Goal: Information Seeking & Learning: Find specific fact

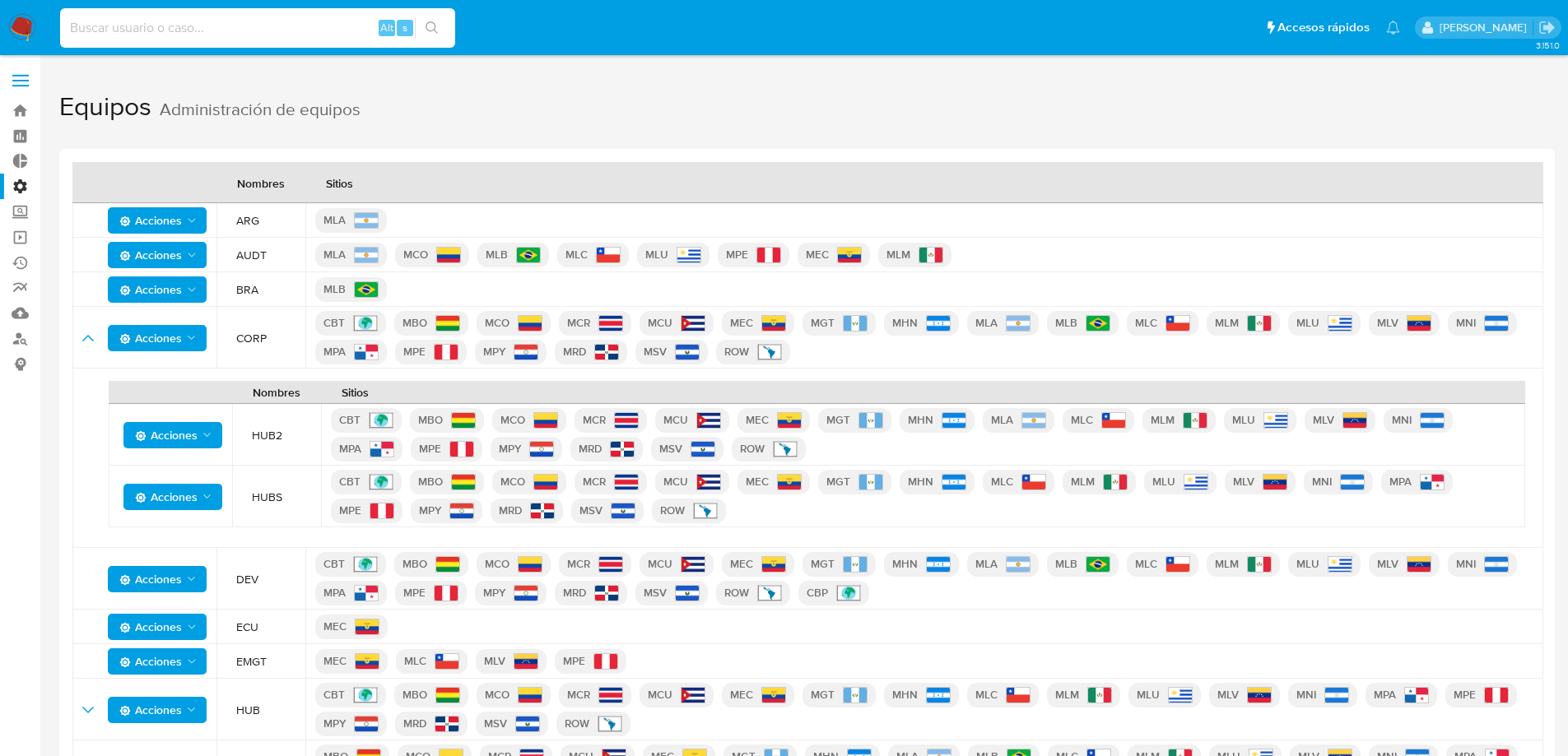
click at [236, 25] on input at bounding box center [257, 28] width 395 height 22
type input "fravega"
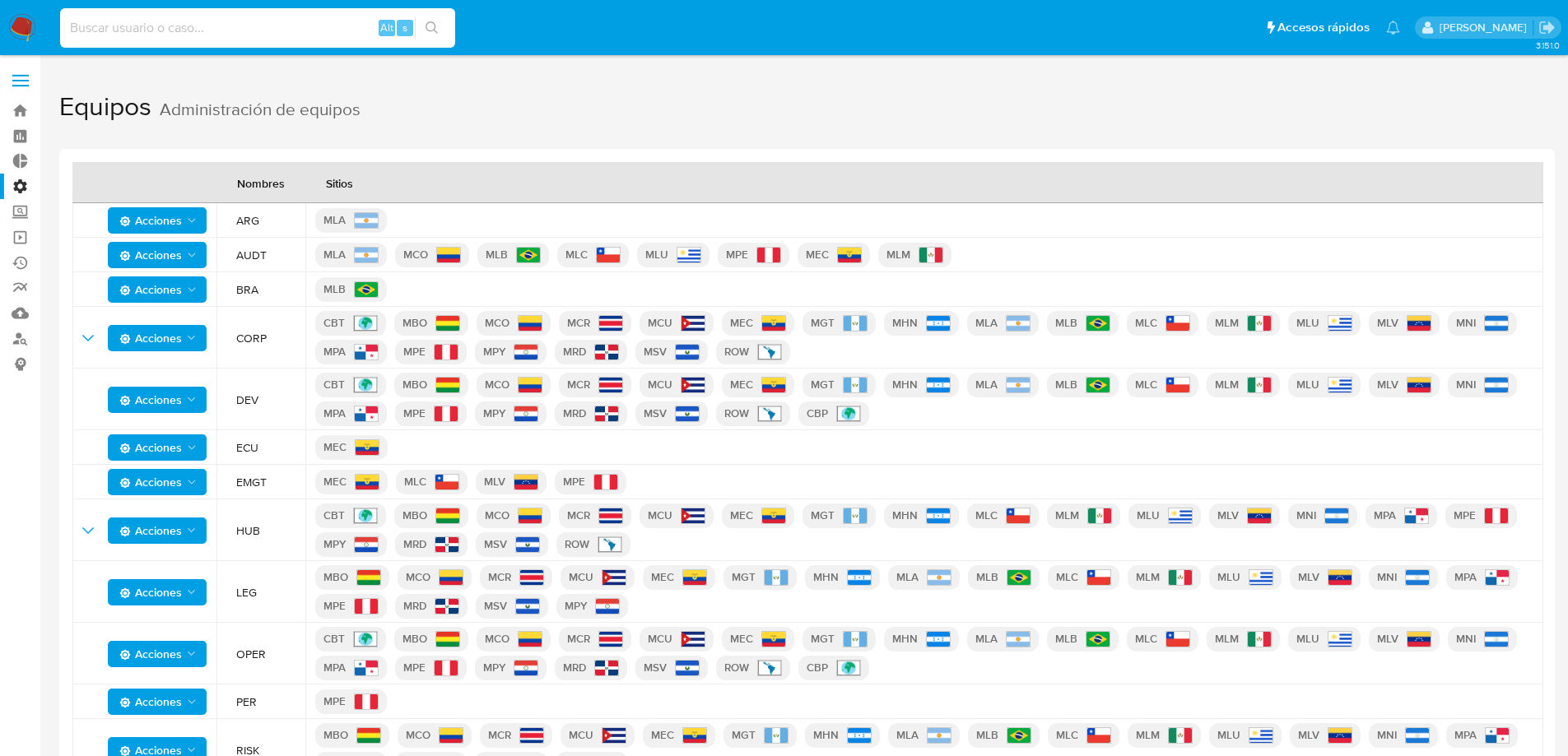
click at [253, 30] on input at bounding box center [257, 28] width 395 height 22
type input "fravega"
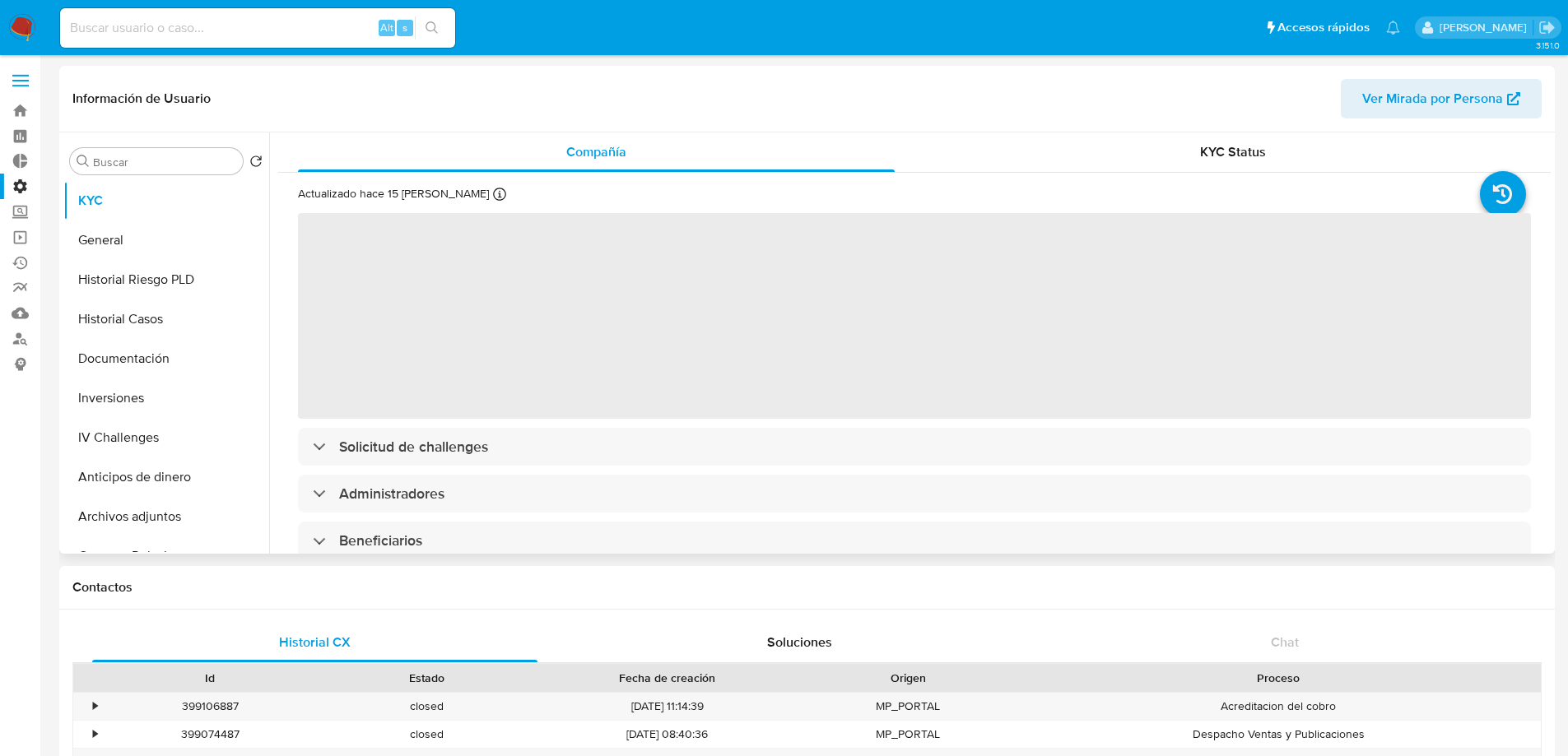
click at [1353, 107] on button "Ver Mirada por Persona" at bounding box center [1442, 99] width 201 height 40
select select "10"
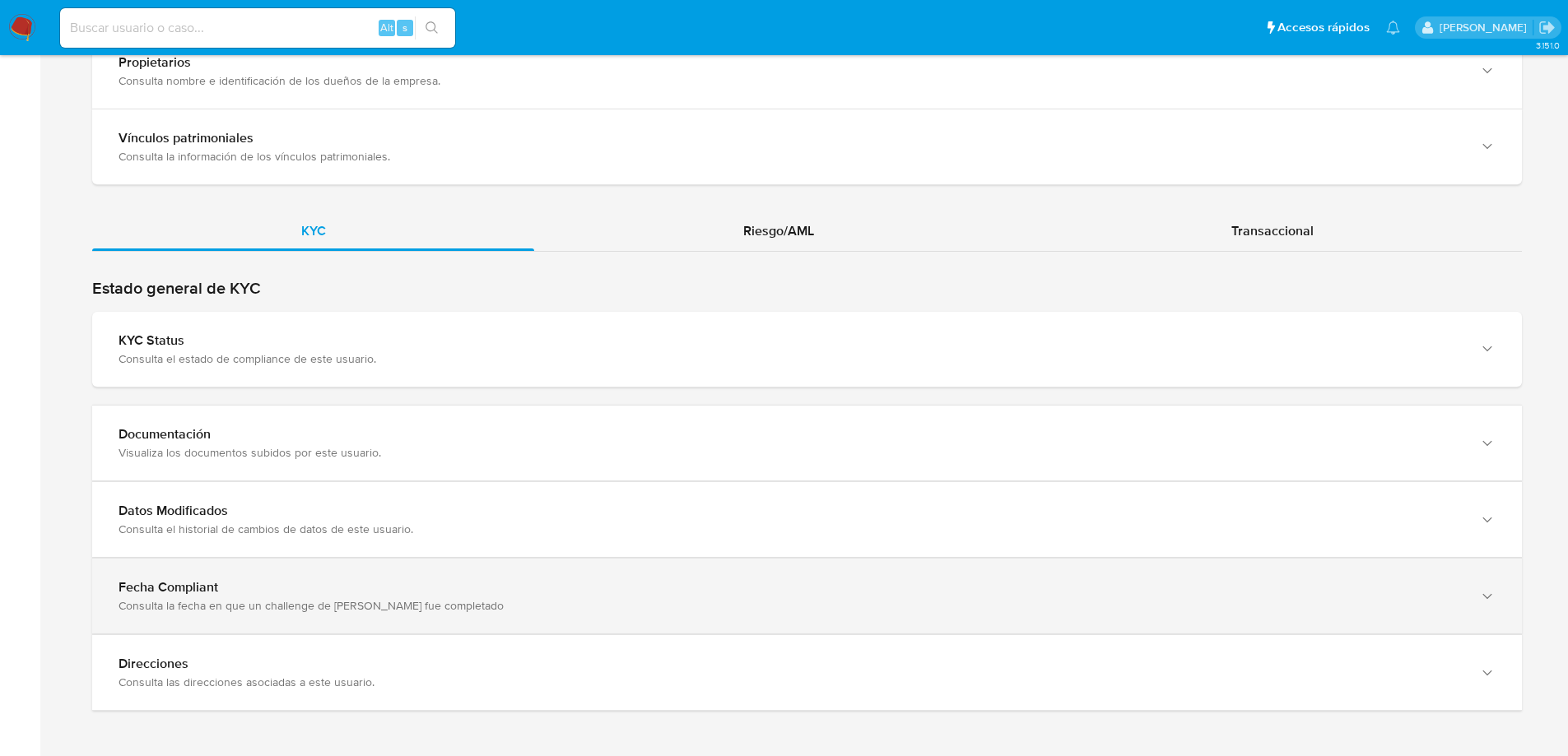
scroll to position [1540, 0]
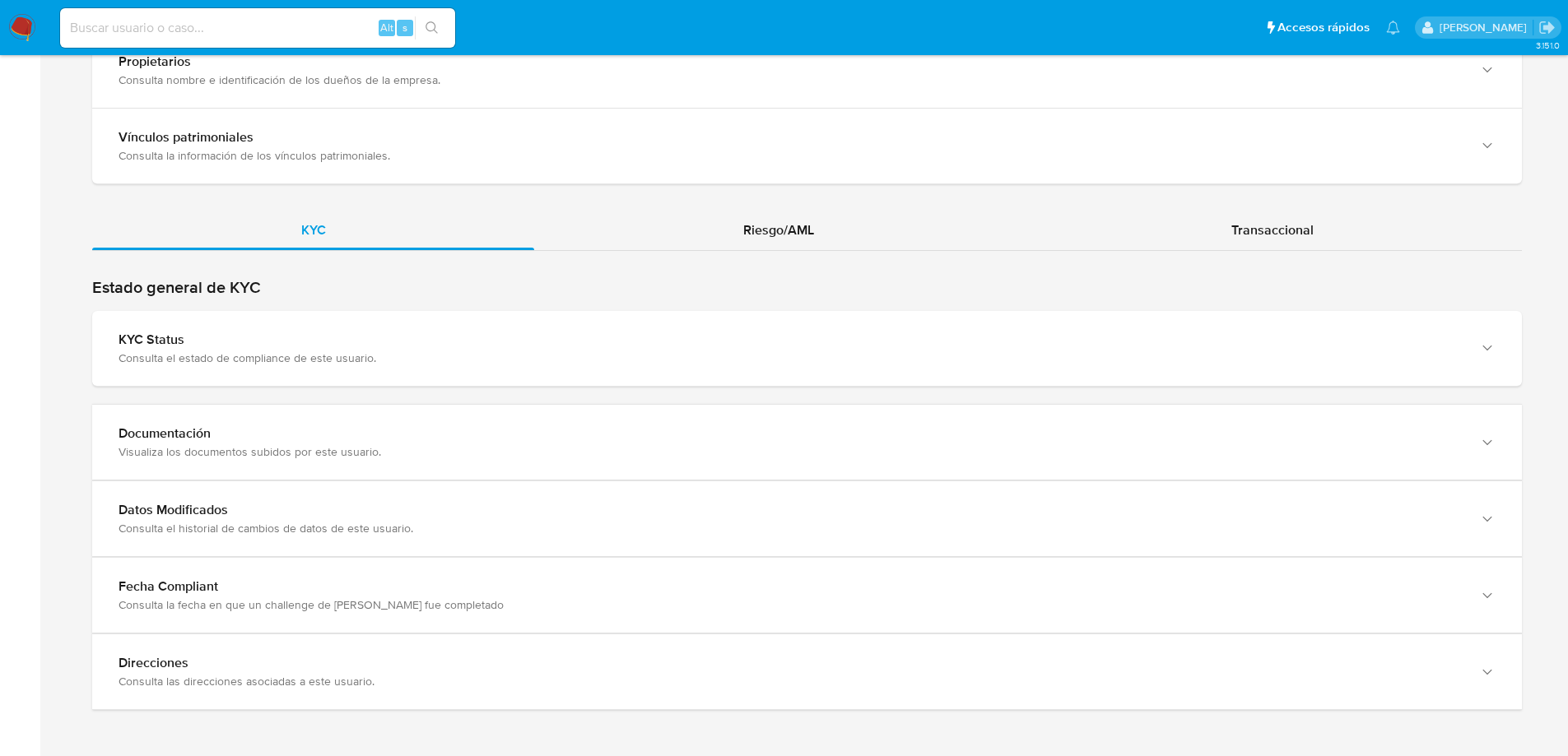
click at [1218, 239] on div "Transaccional" at bounding box center [1272, 230] width 499 height 40
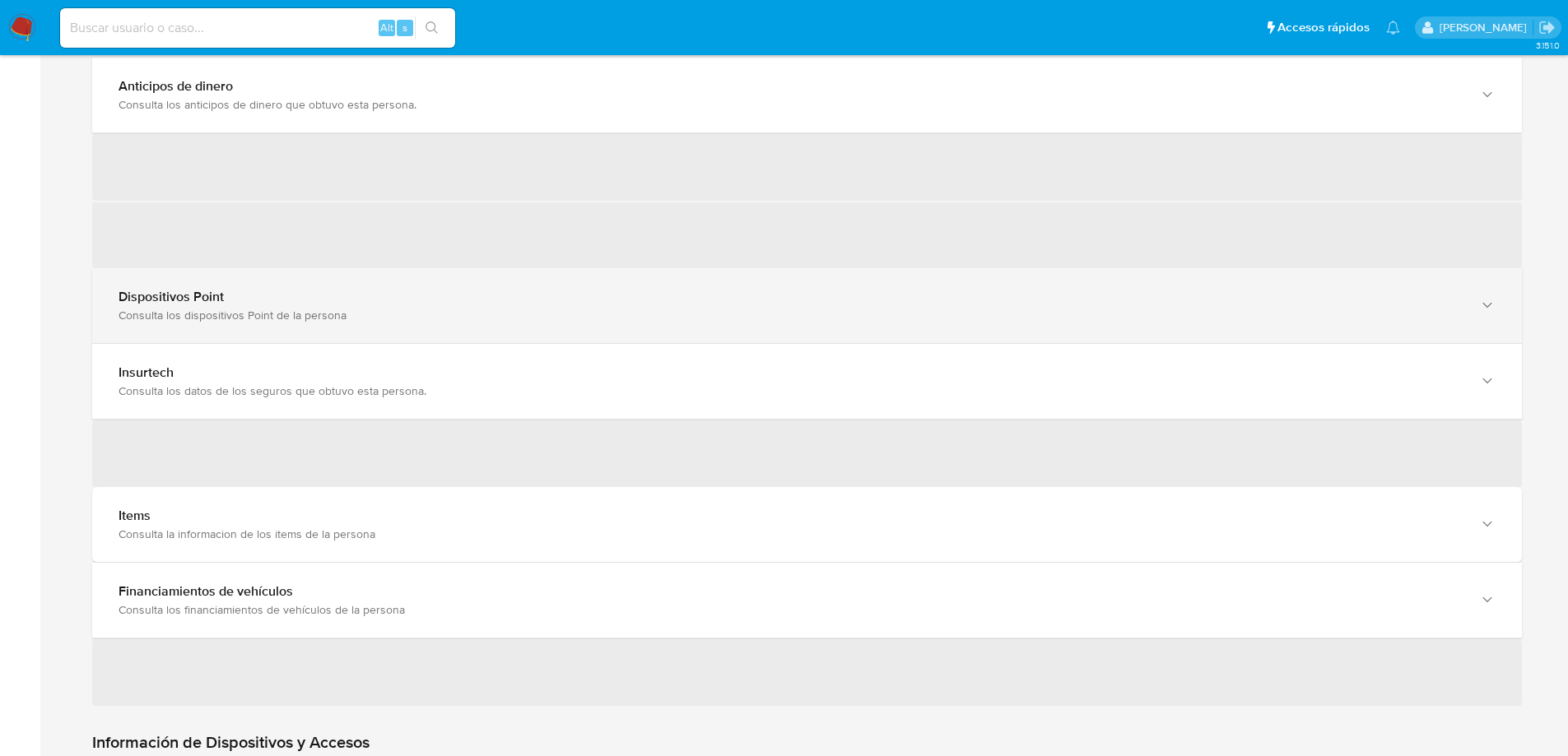
scroll to position [1953, 0]
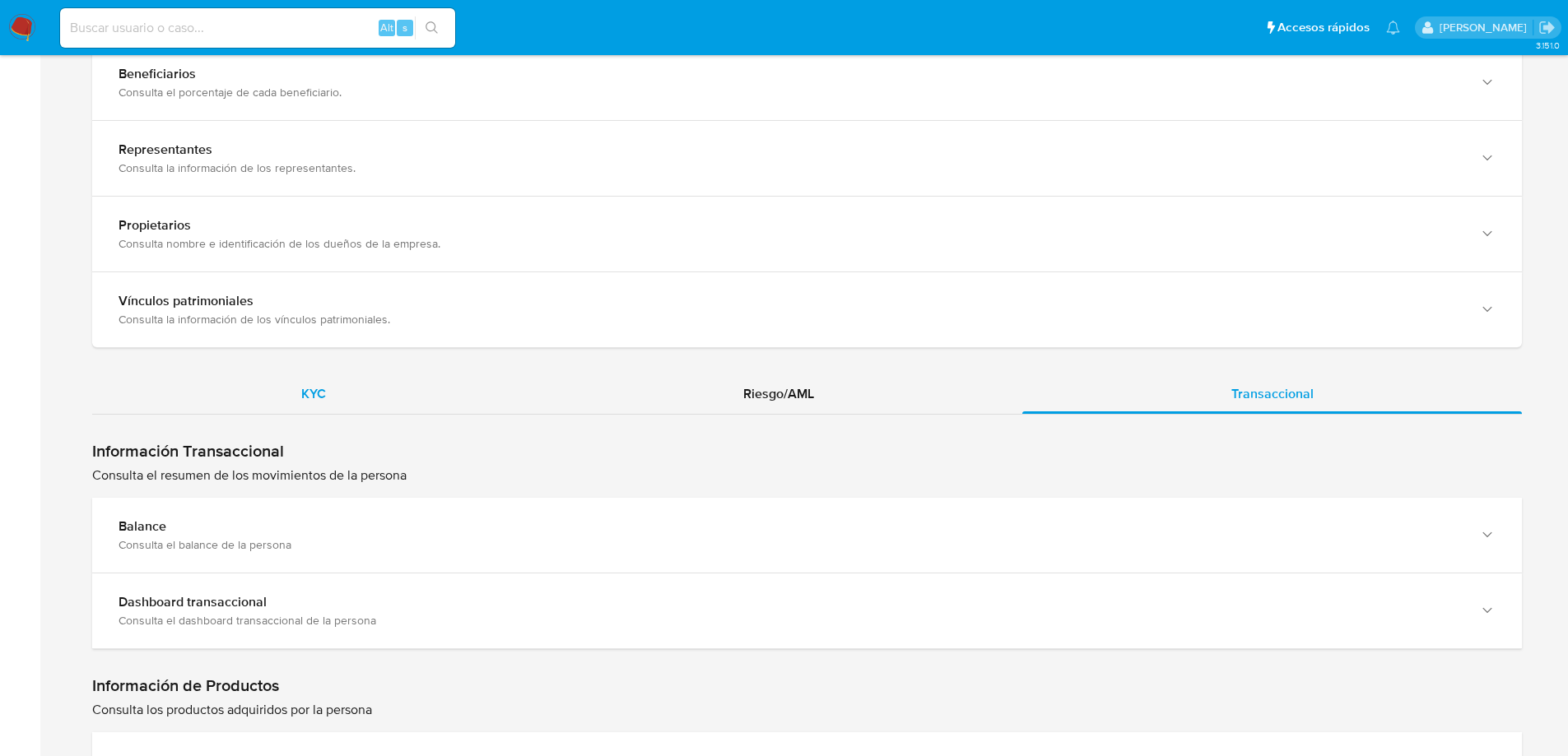
click at [288, 375] on div "KYC" at bounding box center [313, 395] width 442 height 40
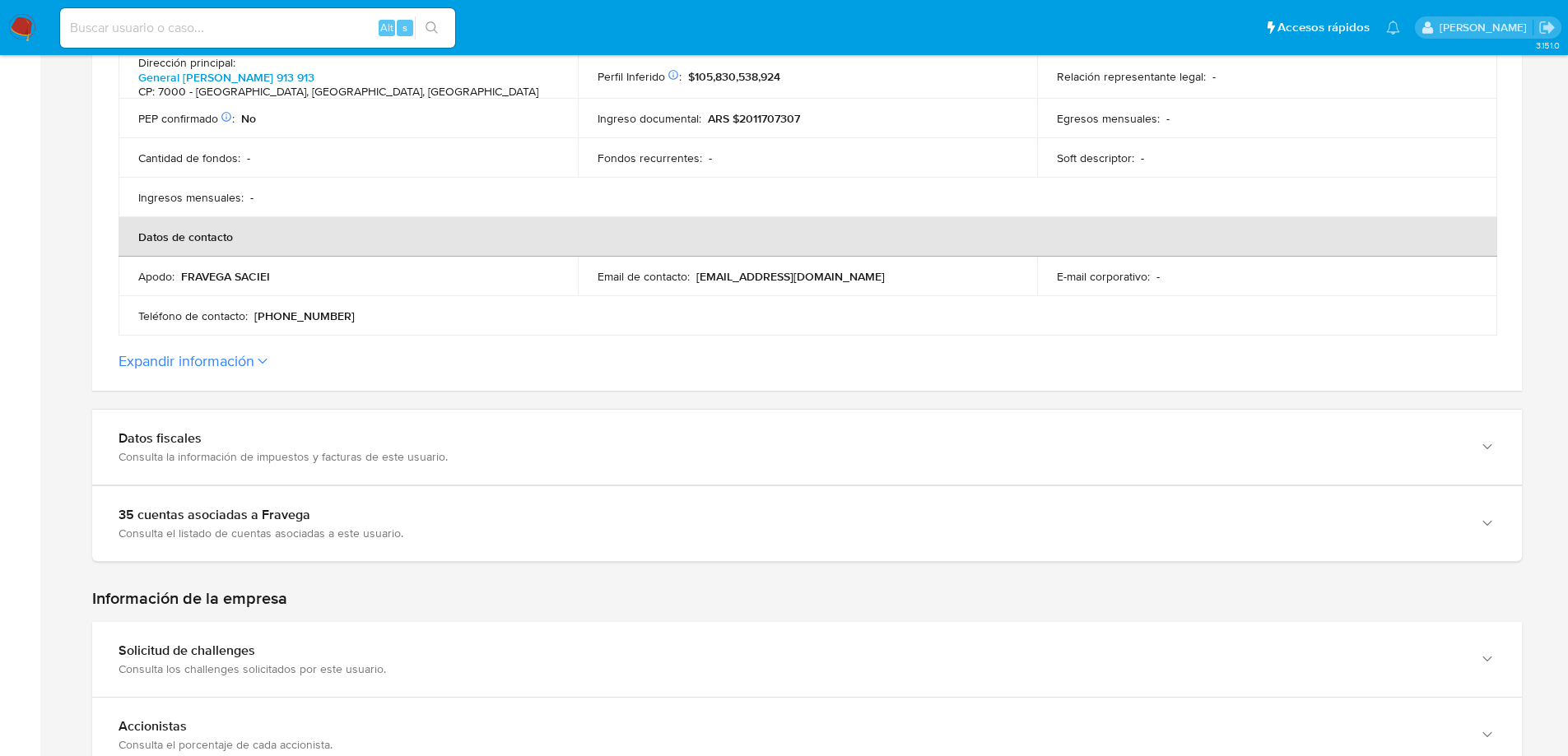
scroll to position [573, 0]
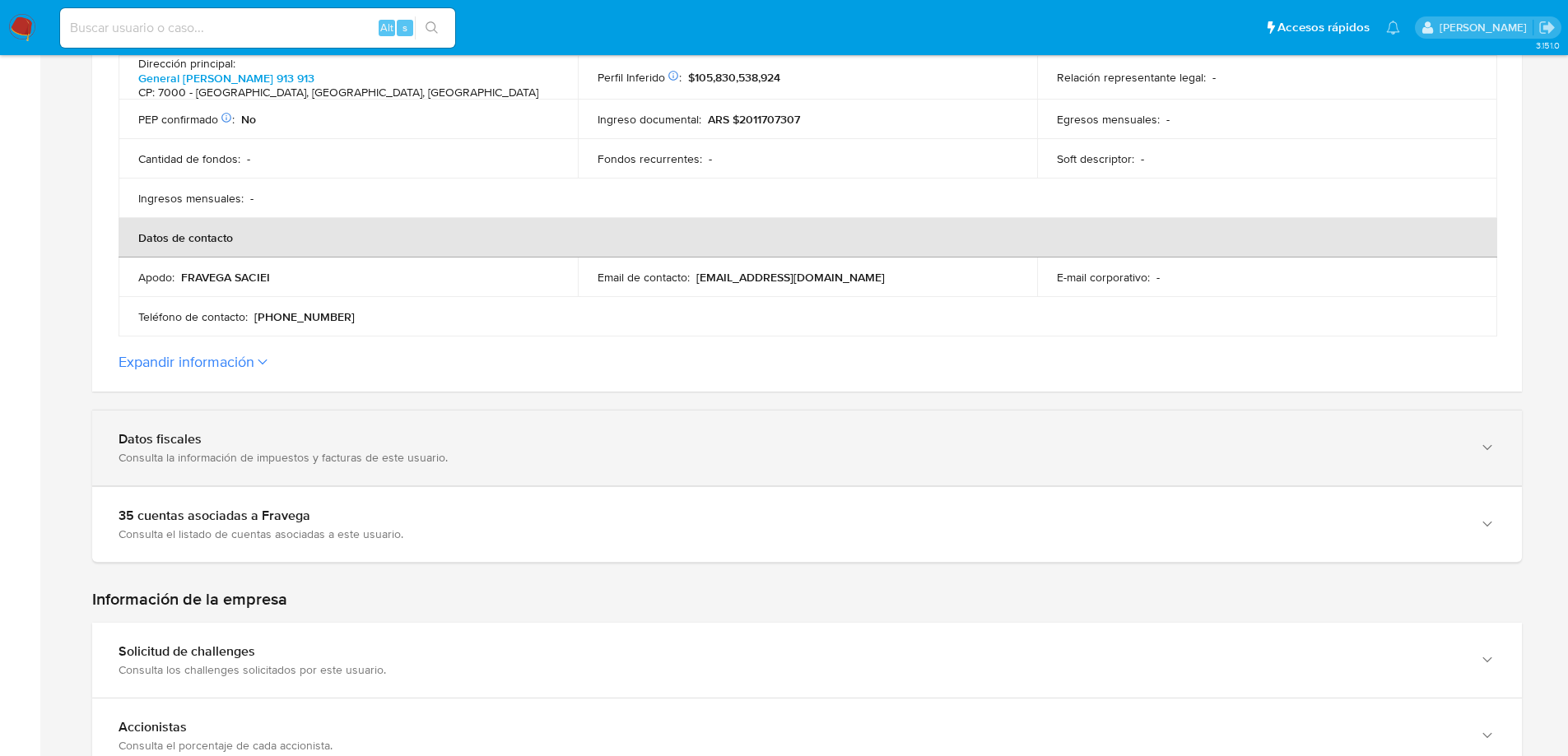
click at [257, 455] on div "Consulta la información de impuestos y facturas de este usuario." at bounding box center [791, 457] width 1344 height 15
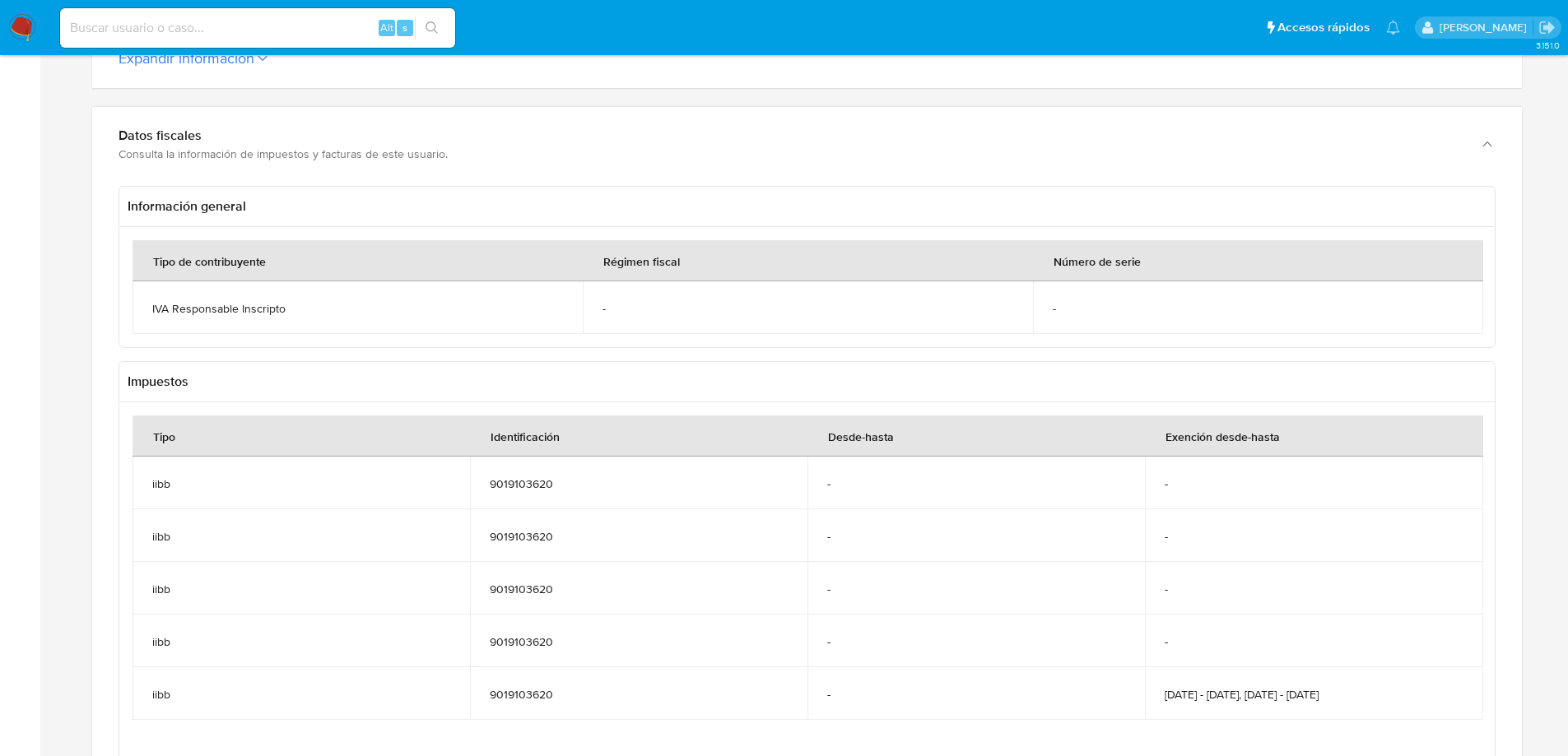
scroll to position [902, 0]
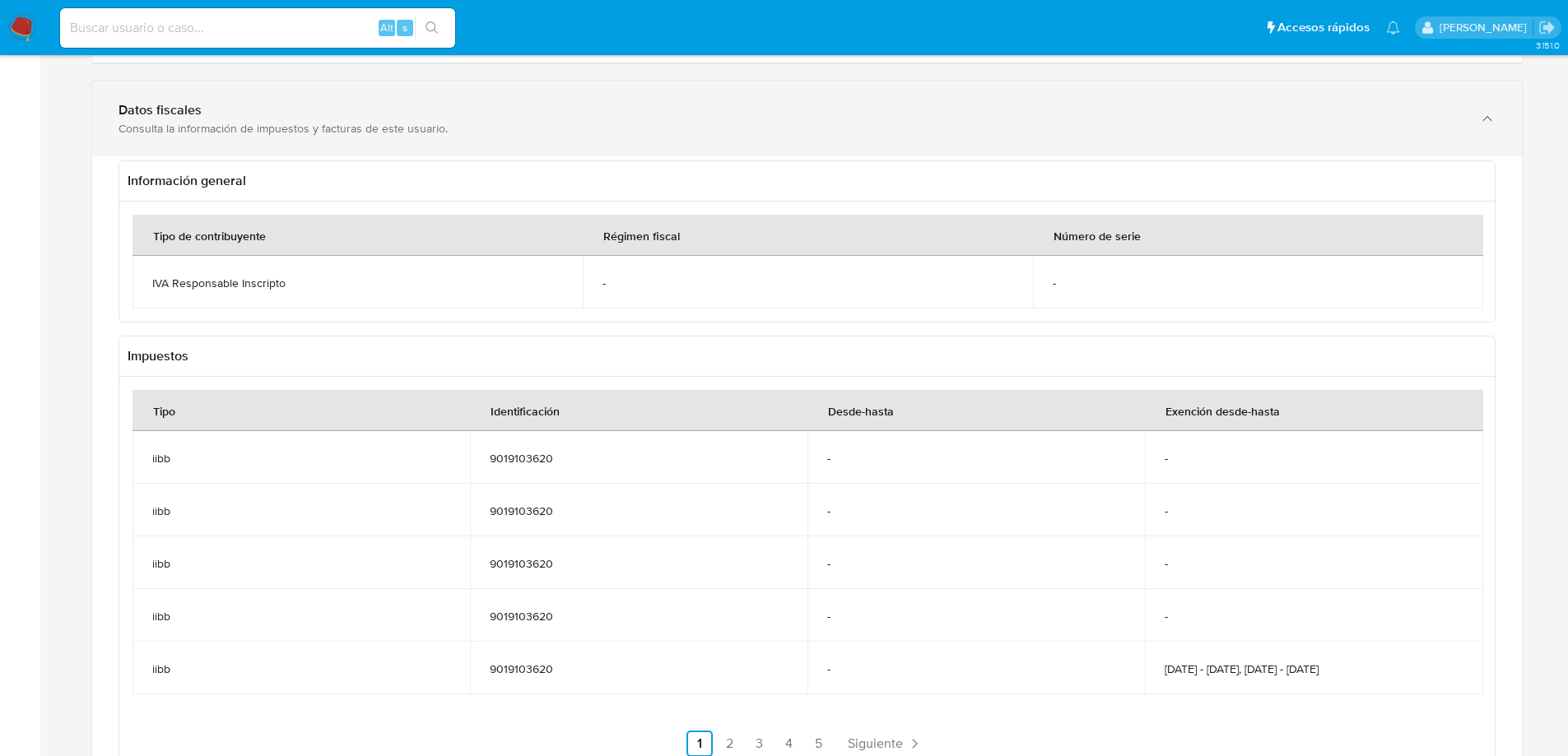
click at [193, 109] on div "Datos fiscales" at bounding box center [791, 110] width 1344 height 16
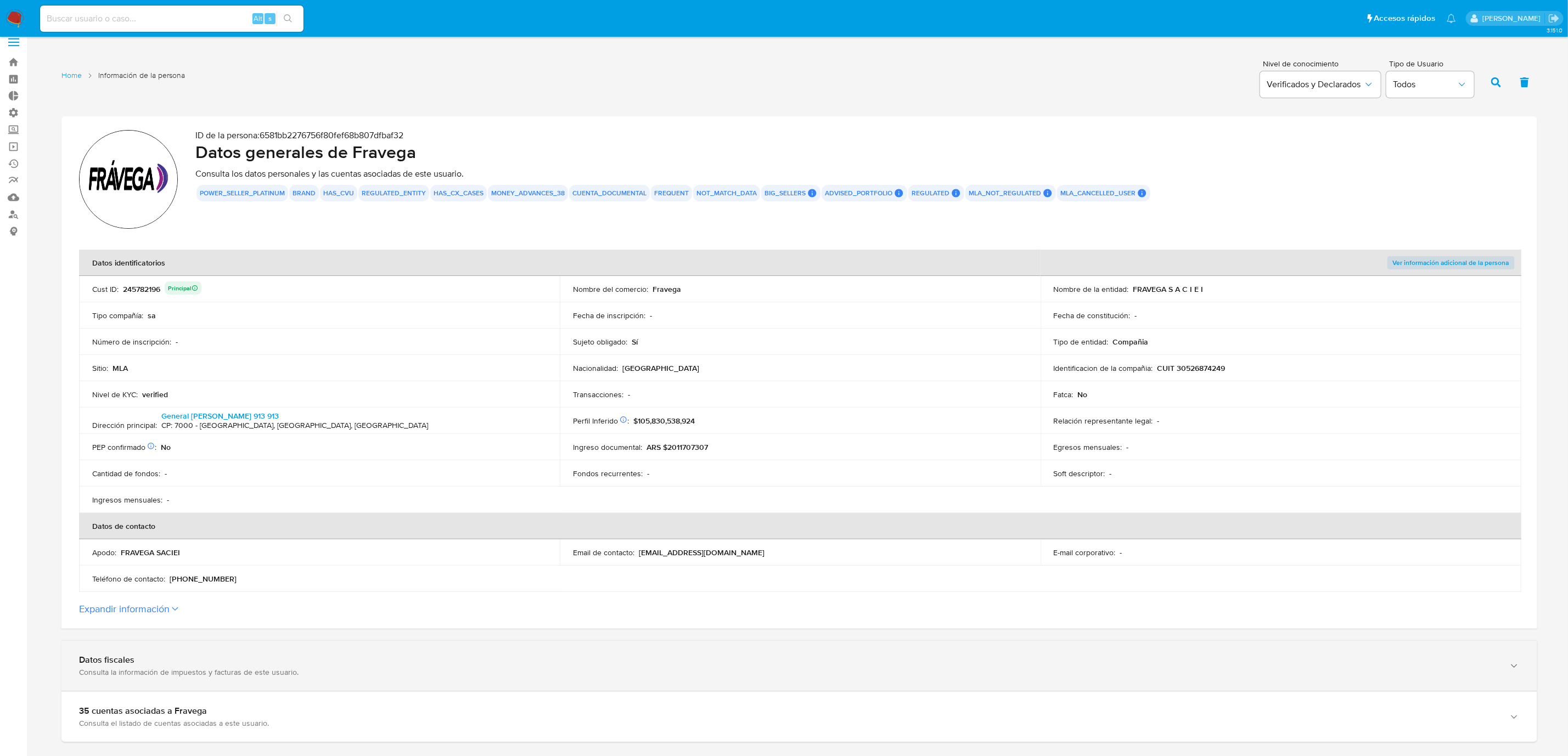
scroll to position [94, 0]
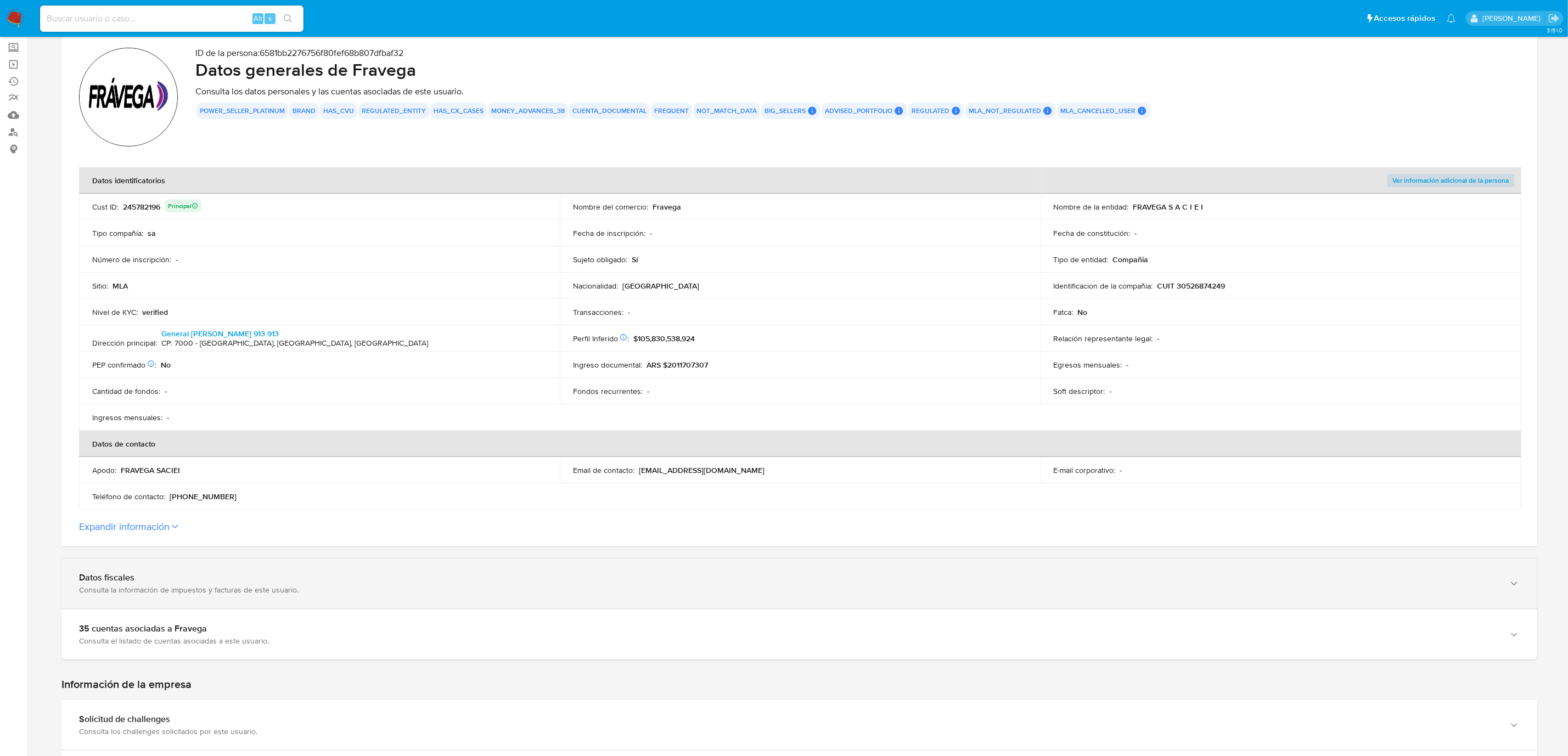
click at [260, 504] on div "Datos fiscales Consulta la información de impuestos y facturas de este usuario." at bounding box center [799, 583] width 1476 height 50
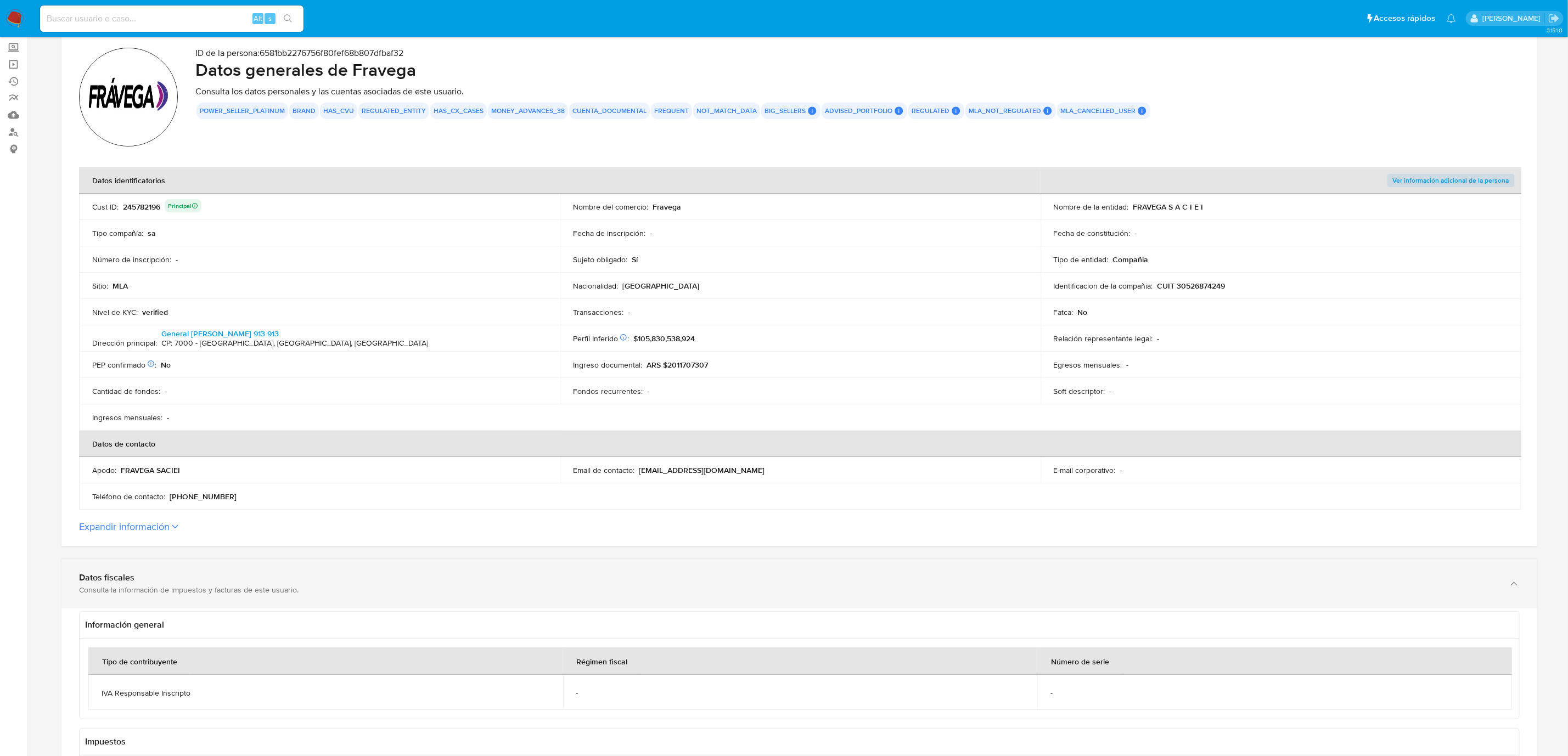
click at [252, 504] on div "Consulta la información de impuestos y facturas de este usuario." at bounding box center [788, 590] width 1419 height 10
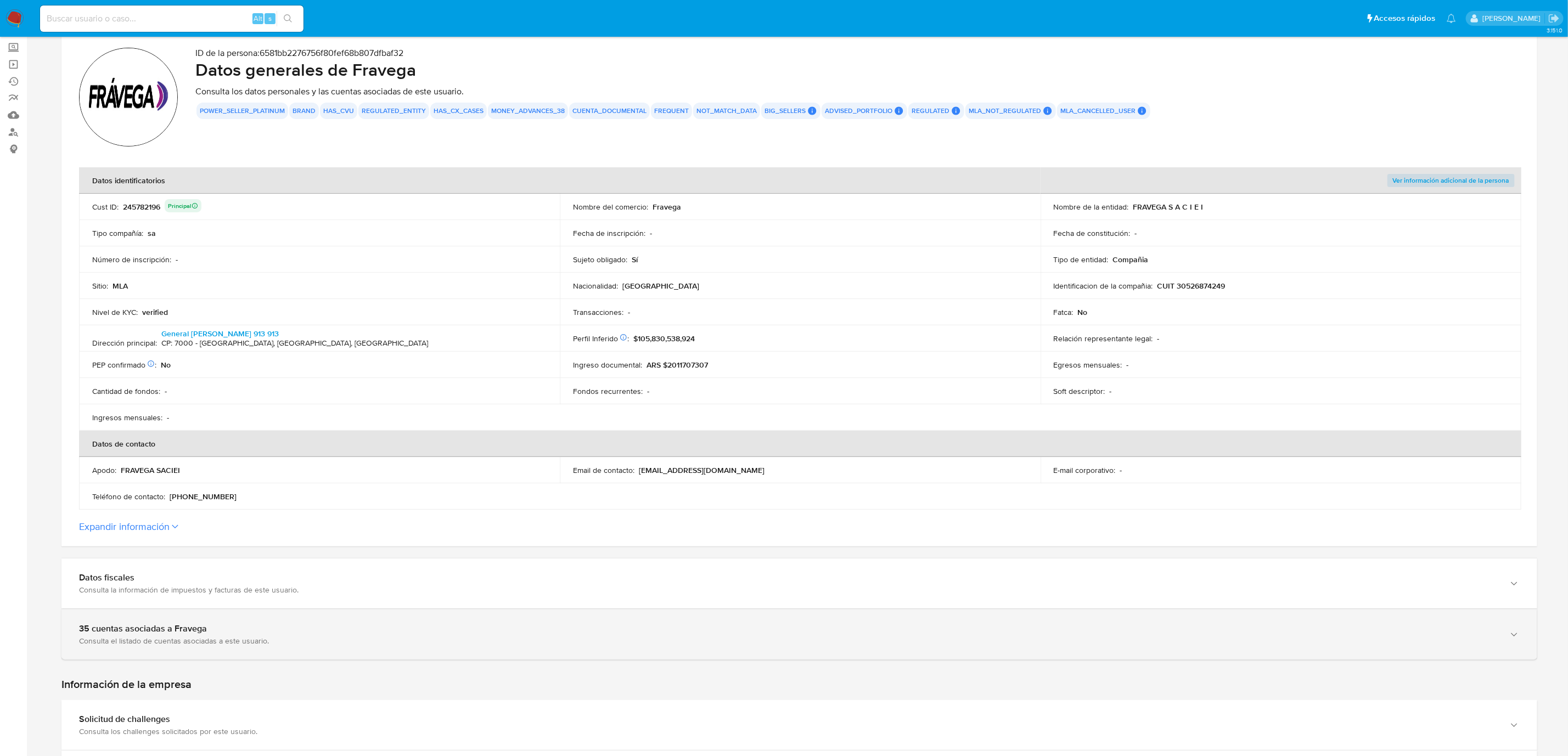
click at [259, 504] on div "Consulta el listado de cuentas asociadas a este usuario." at bounding box center [788, 641] width 1419 height 10
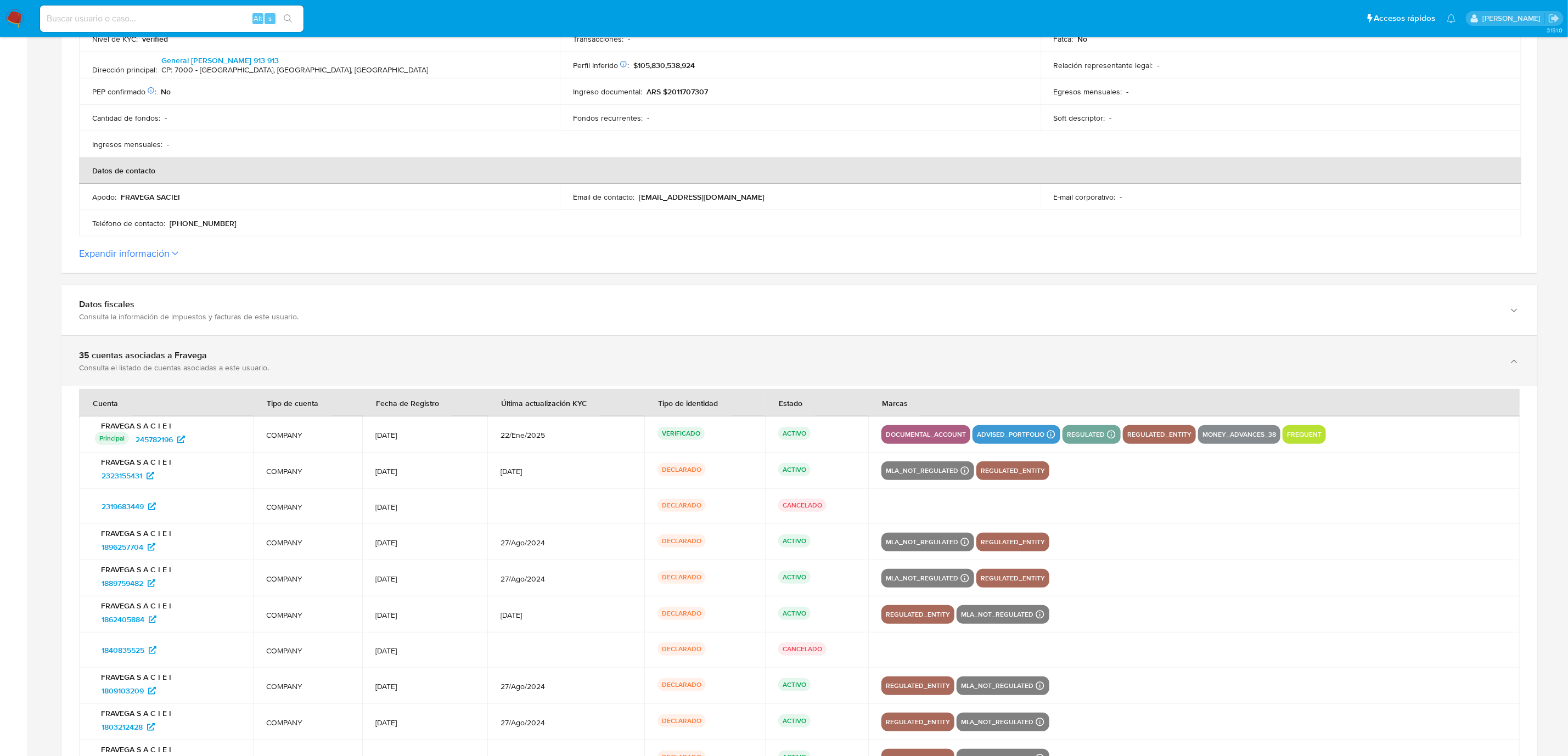
scroll to position [341, 0]
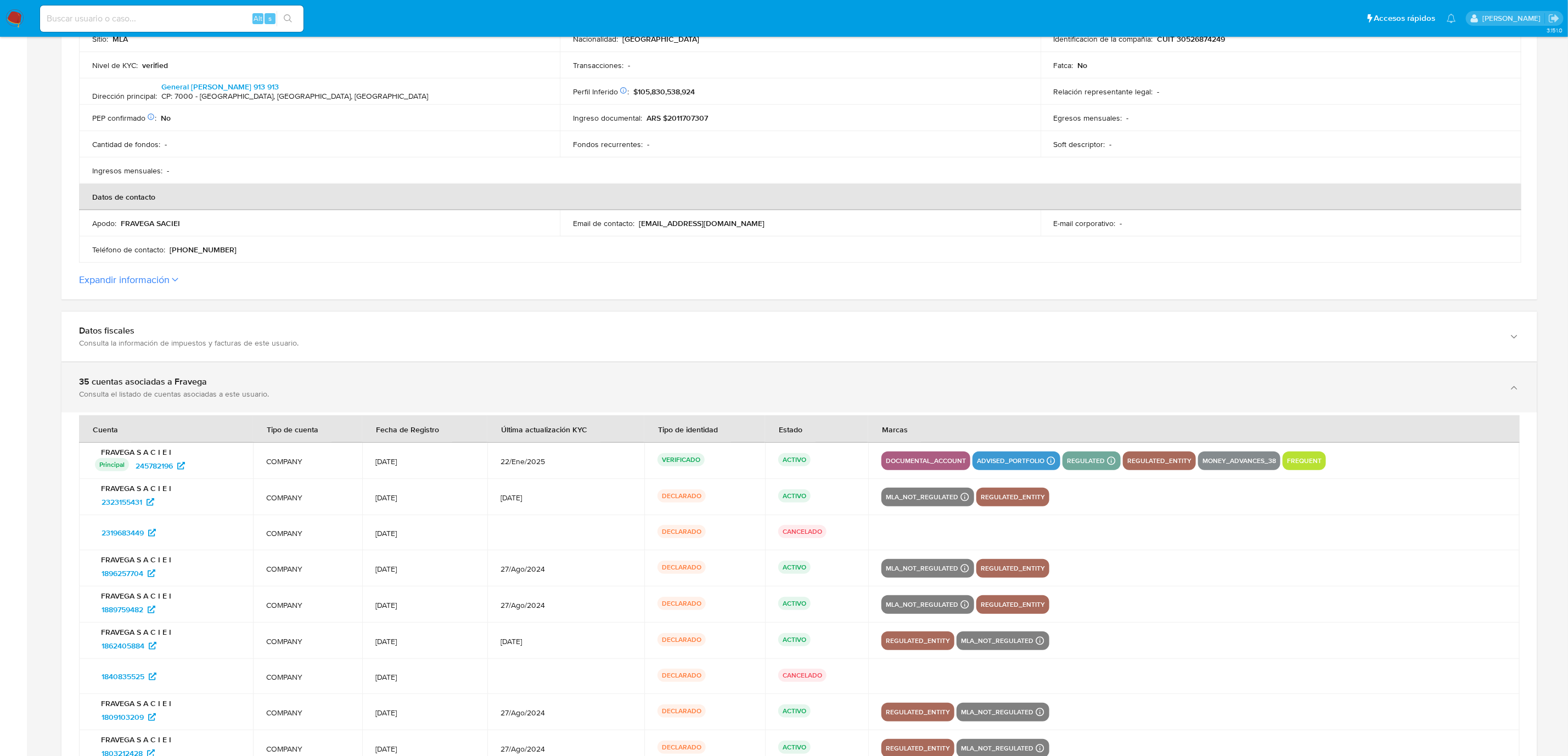
click at [159, 402] on div "35 cuentas asociadas a Fravega Consulta el listado de cuentas asociadas a este …" at bounding box center [799, 387] width 1476 height 50
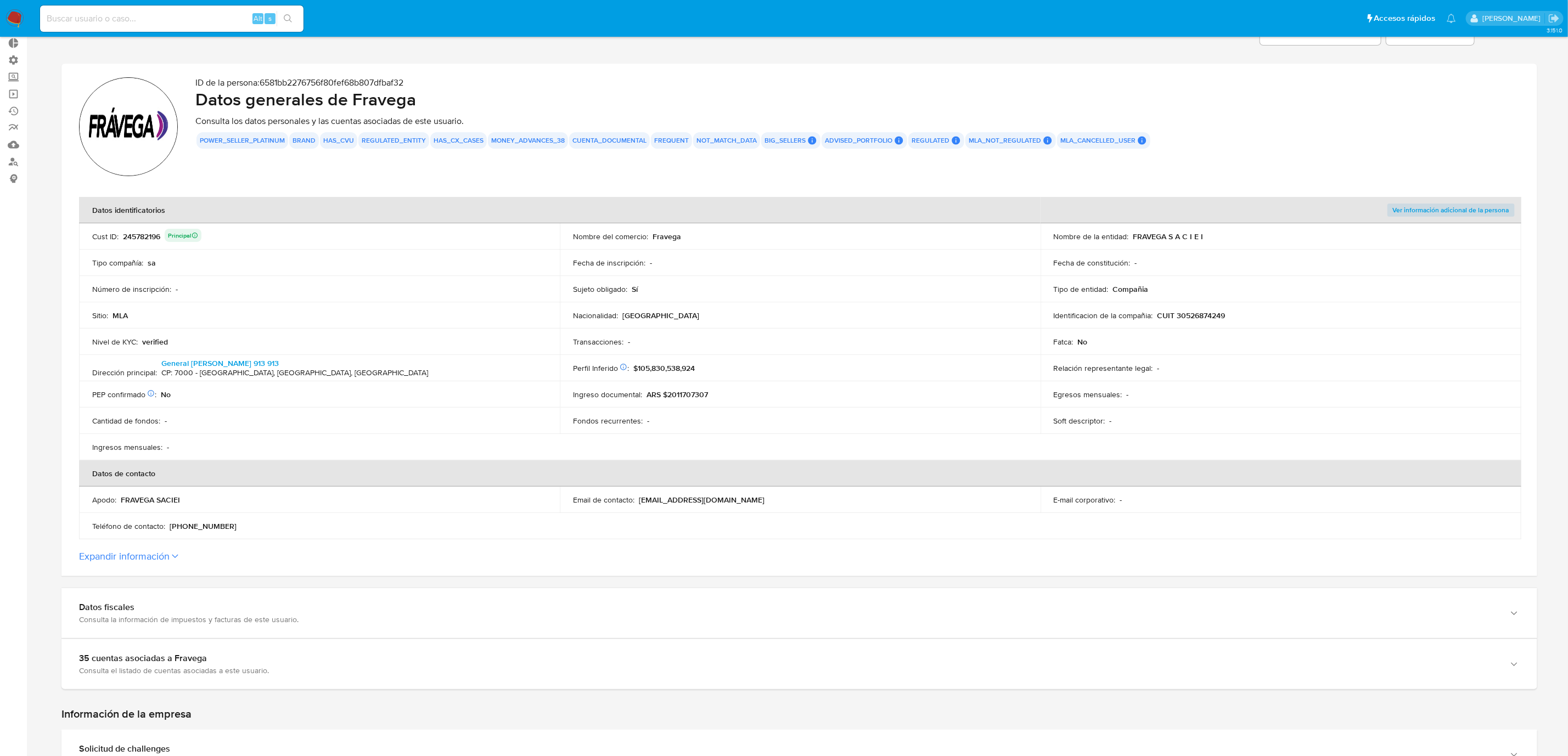
scroll to position [54, 0]
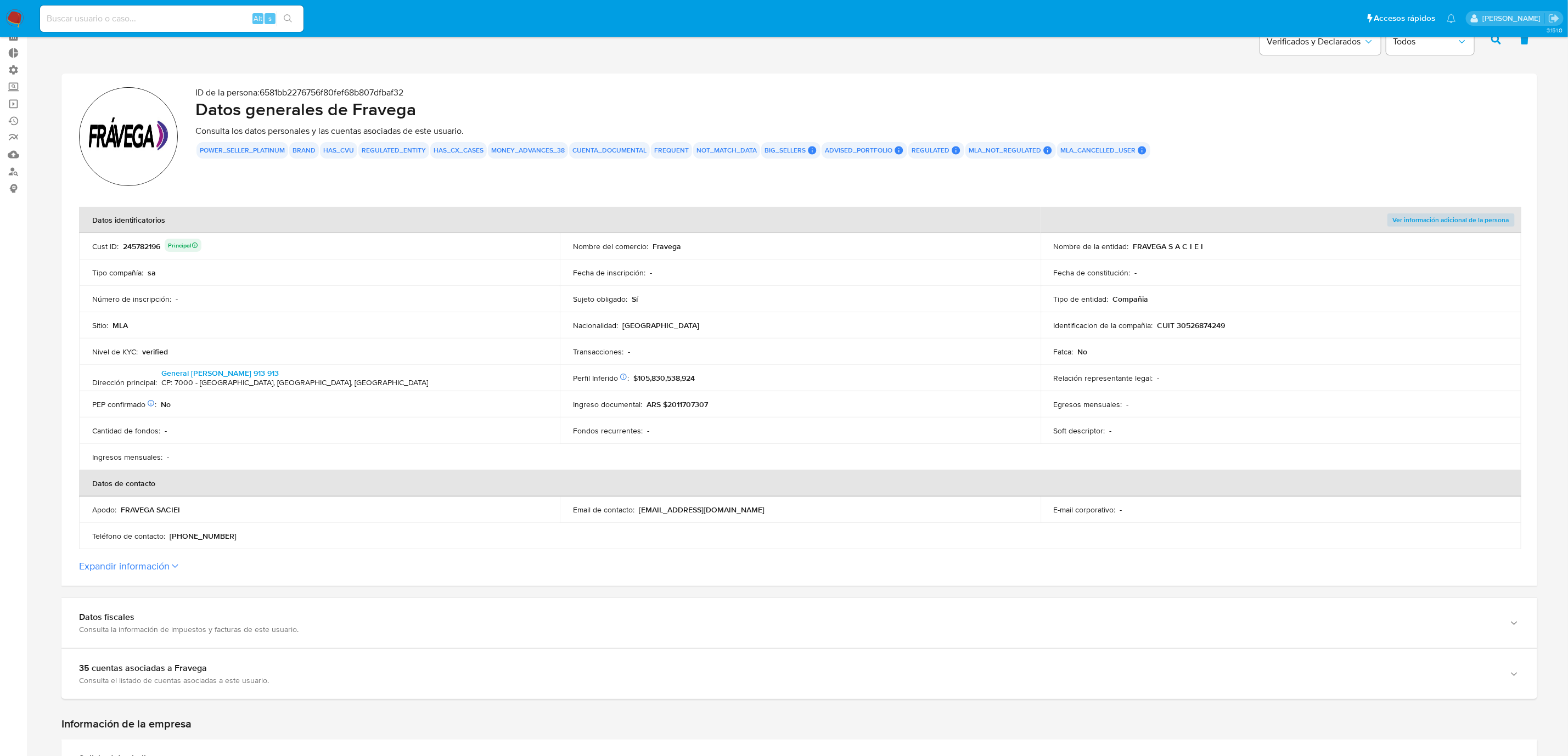
click at [112, 504] on button "Expandir información" at bounding box center [124, 566] width 90 height 12
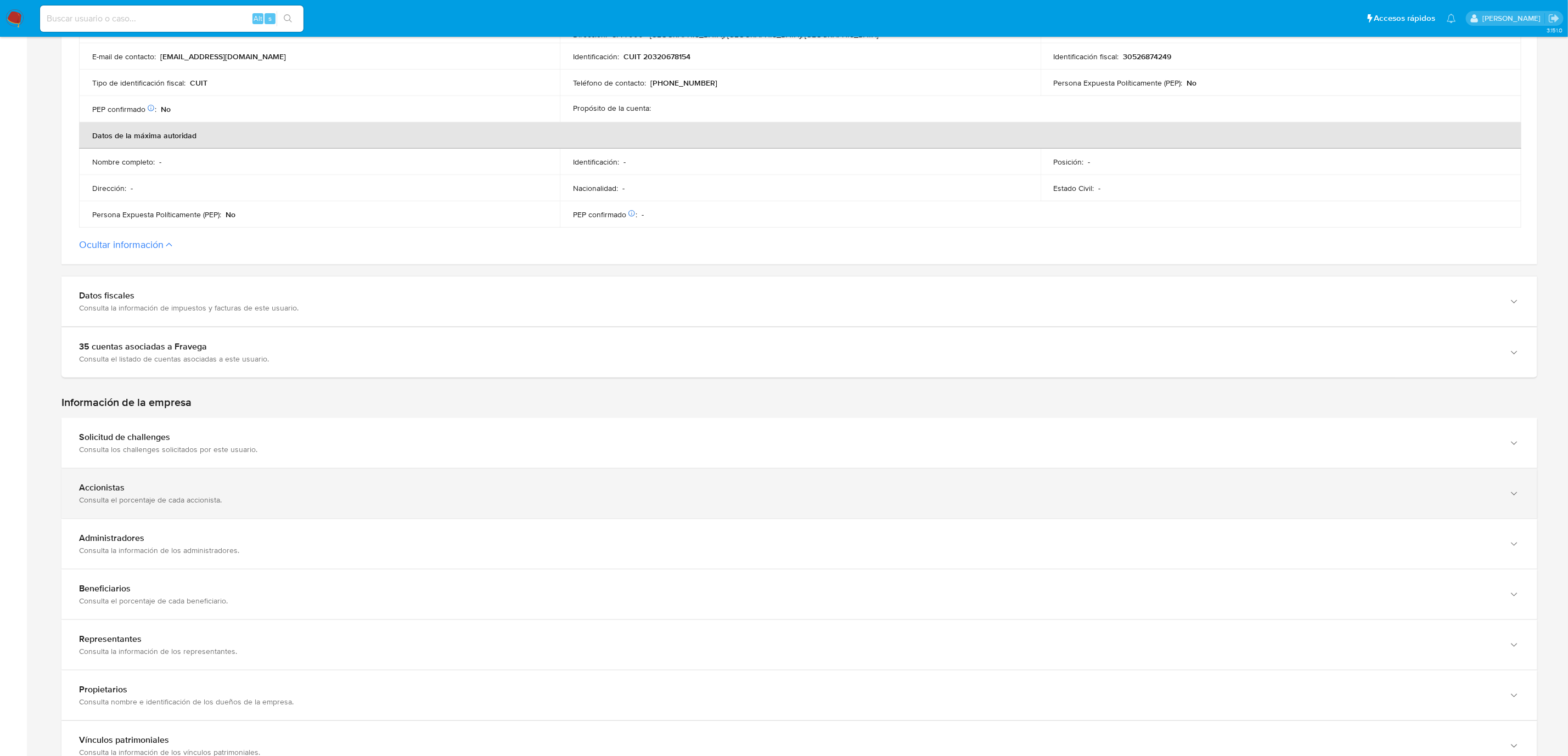
scroll to position [631, 0]
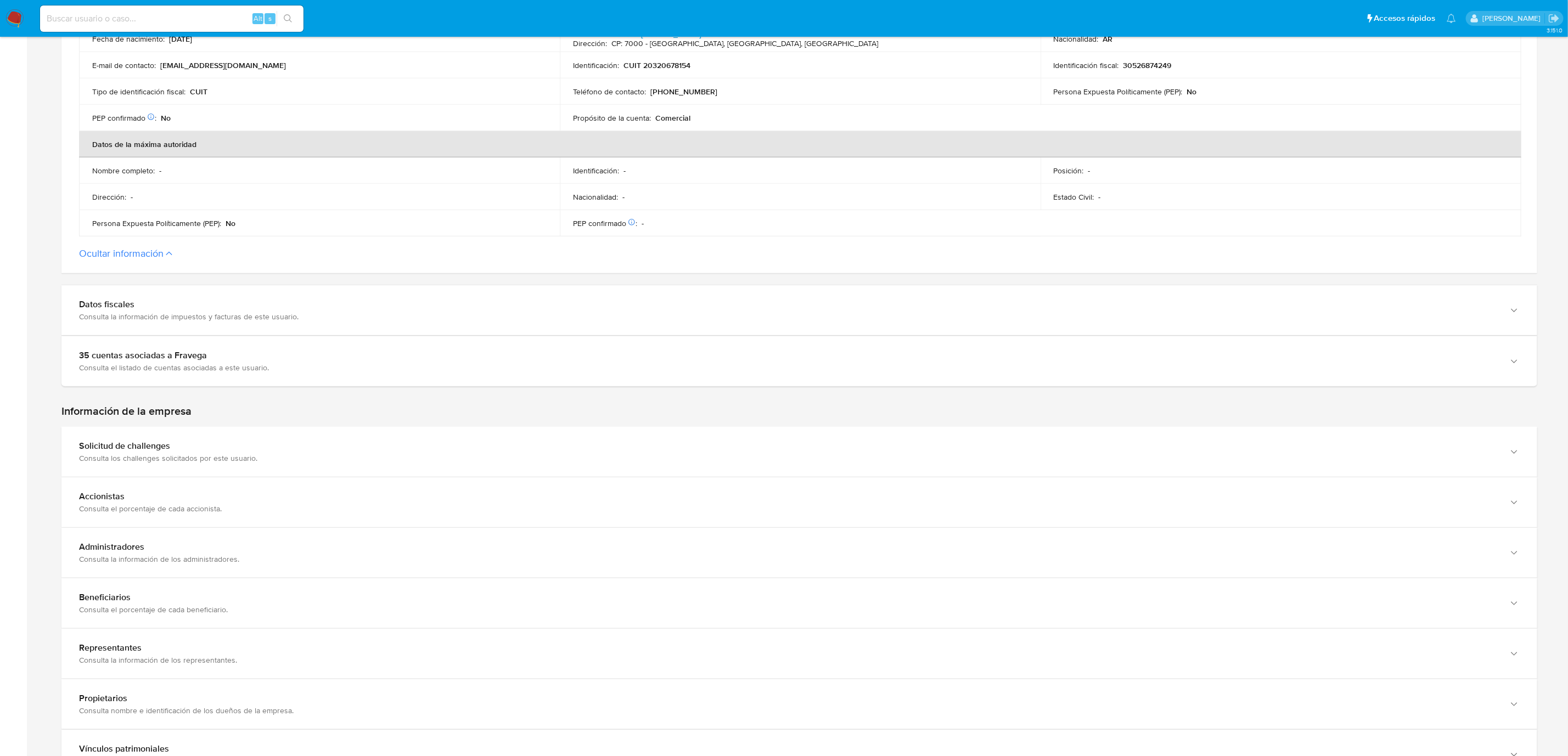
click at [113, 252] on button "Ocultar información" at bounding box center [121, 253] width 85 height 12
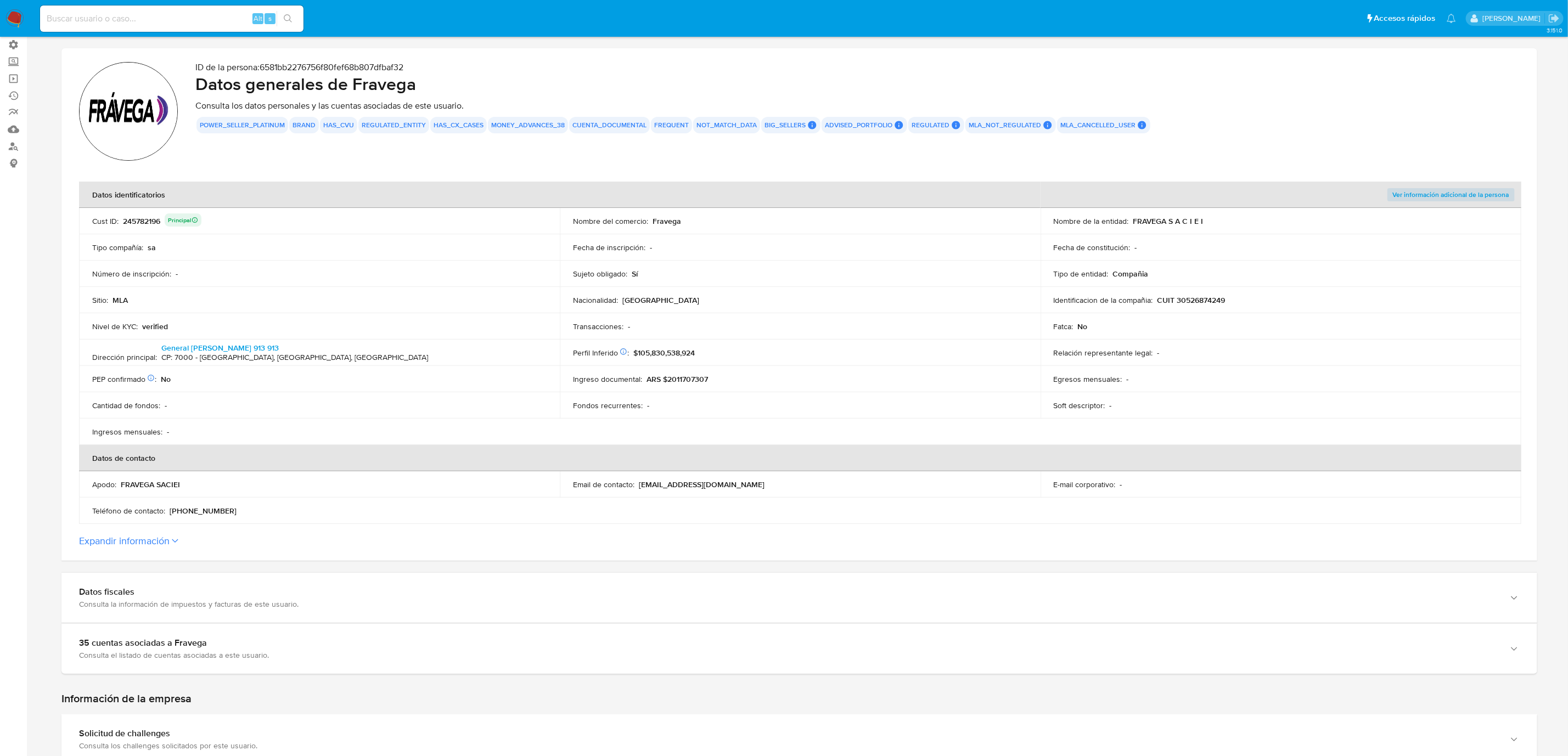
scroll to position [54, 0]
